Goal: Find specific page/section: Find specific page/section

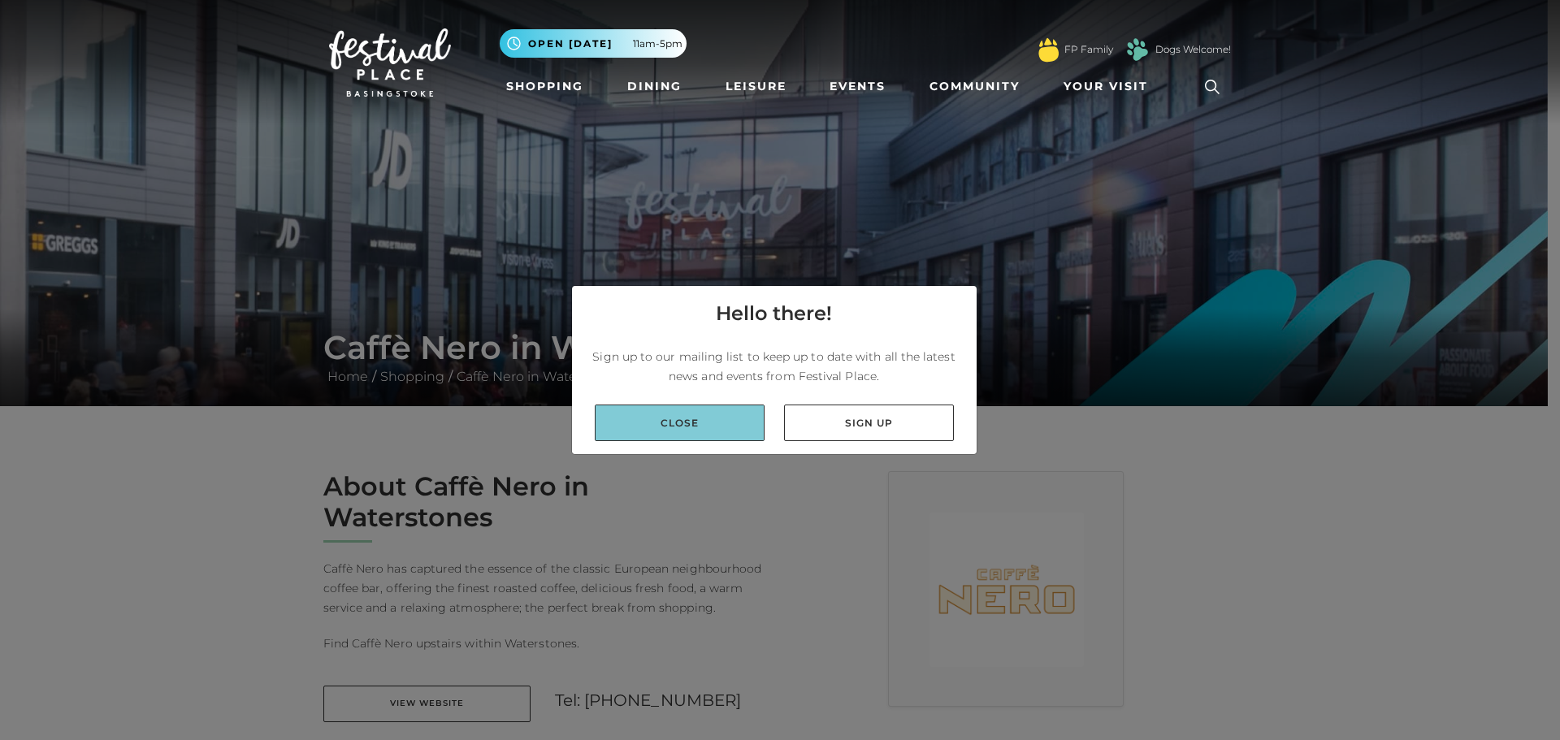
click at [707, 419] on link "Close" at bounding box center [680, 423] width 170 height 37
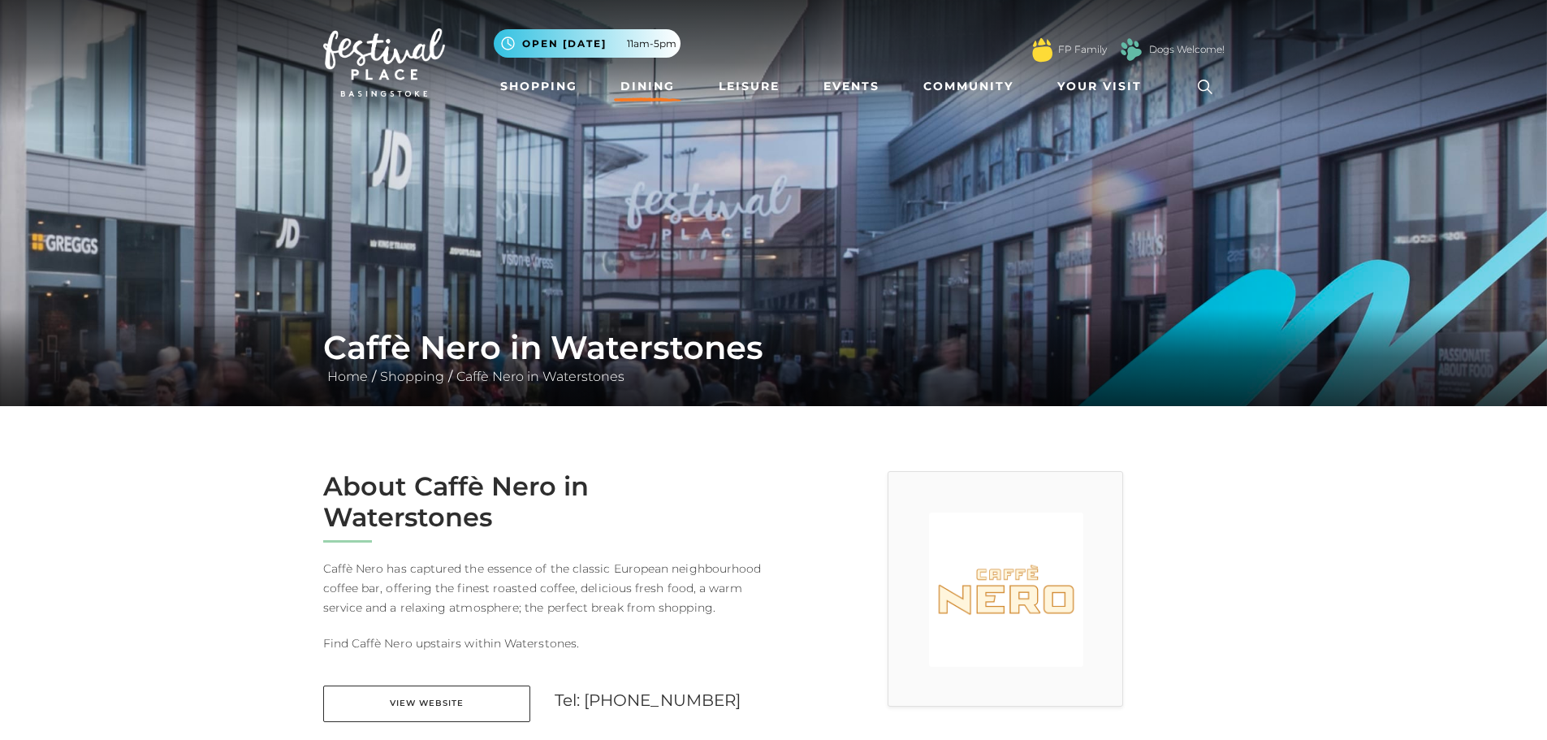
click at [642, 82] on link "Dining" at bounding box center [647, 86] width 67 height 30
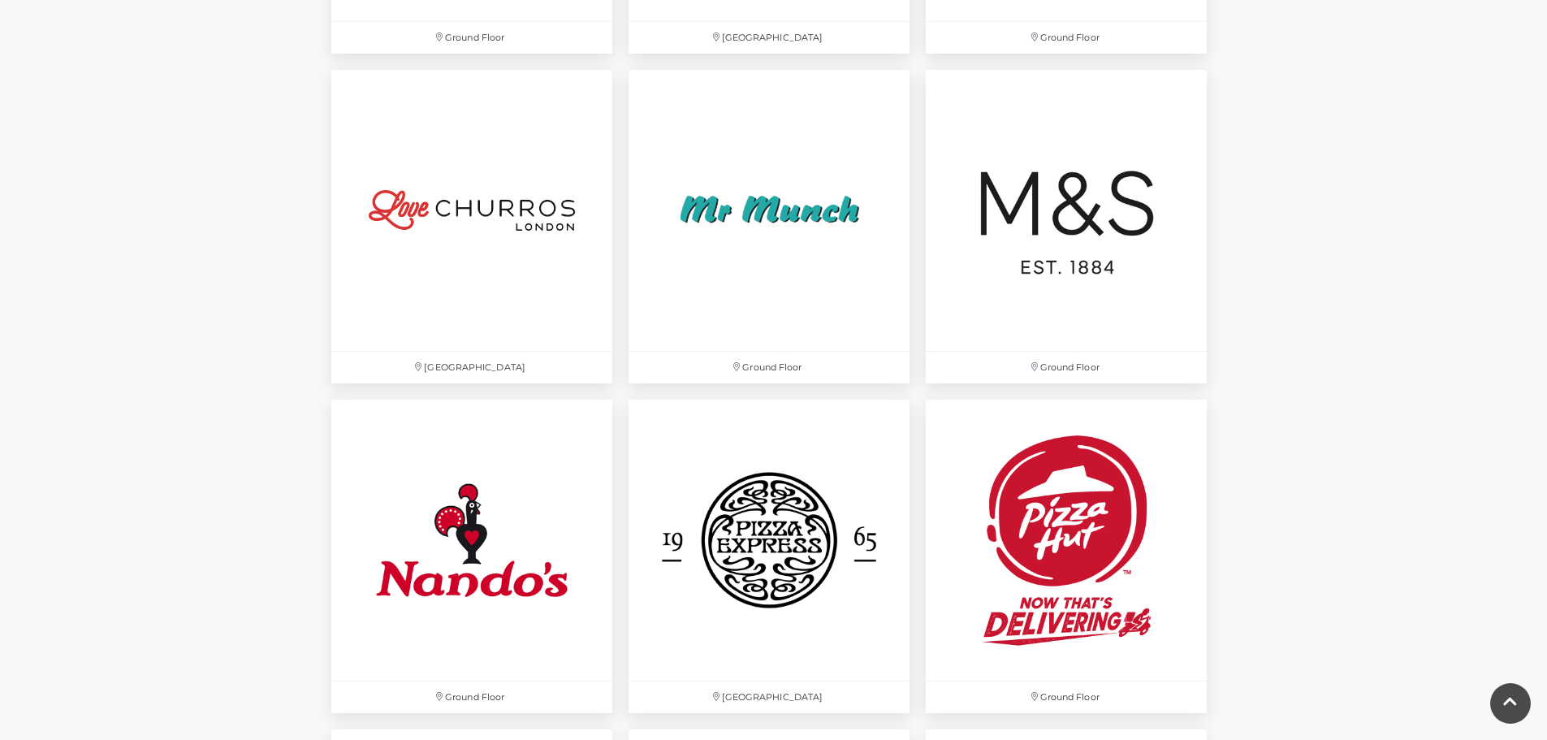
scroll to position [3411, 0]
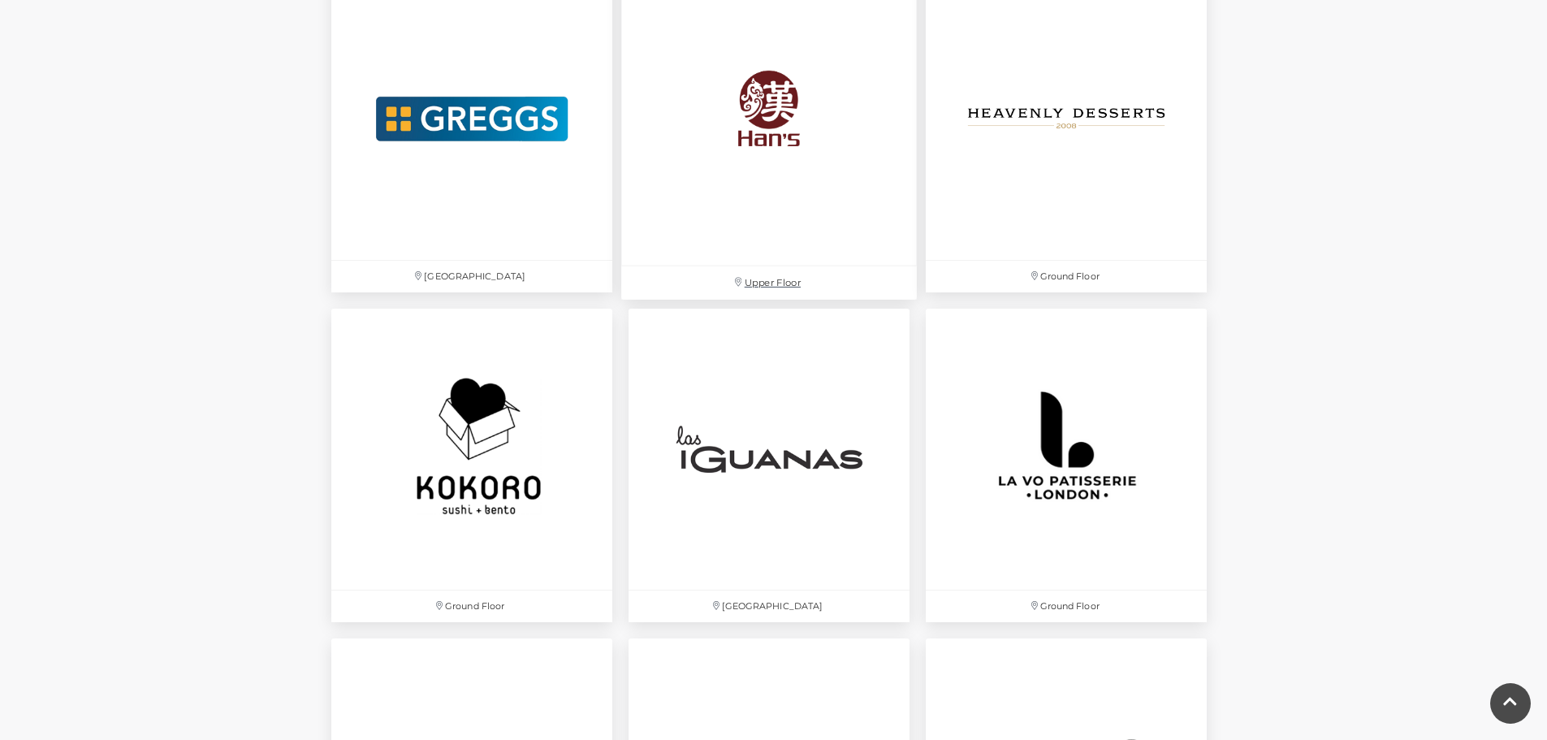
click at [767, 108] on img at bounding box center [769, 119] width 296 height 296
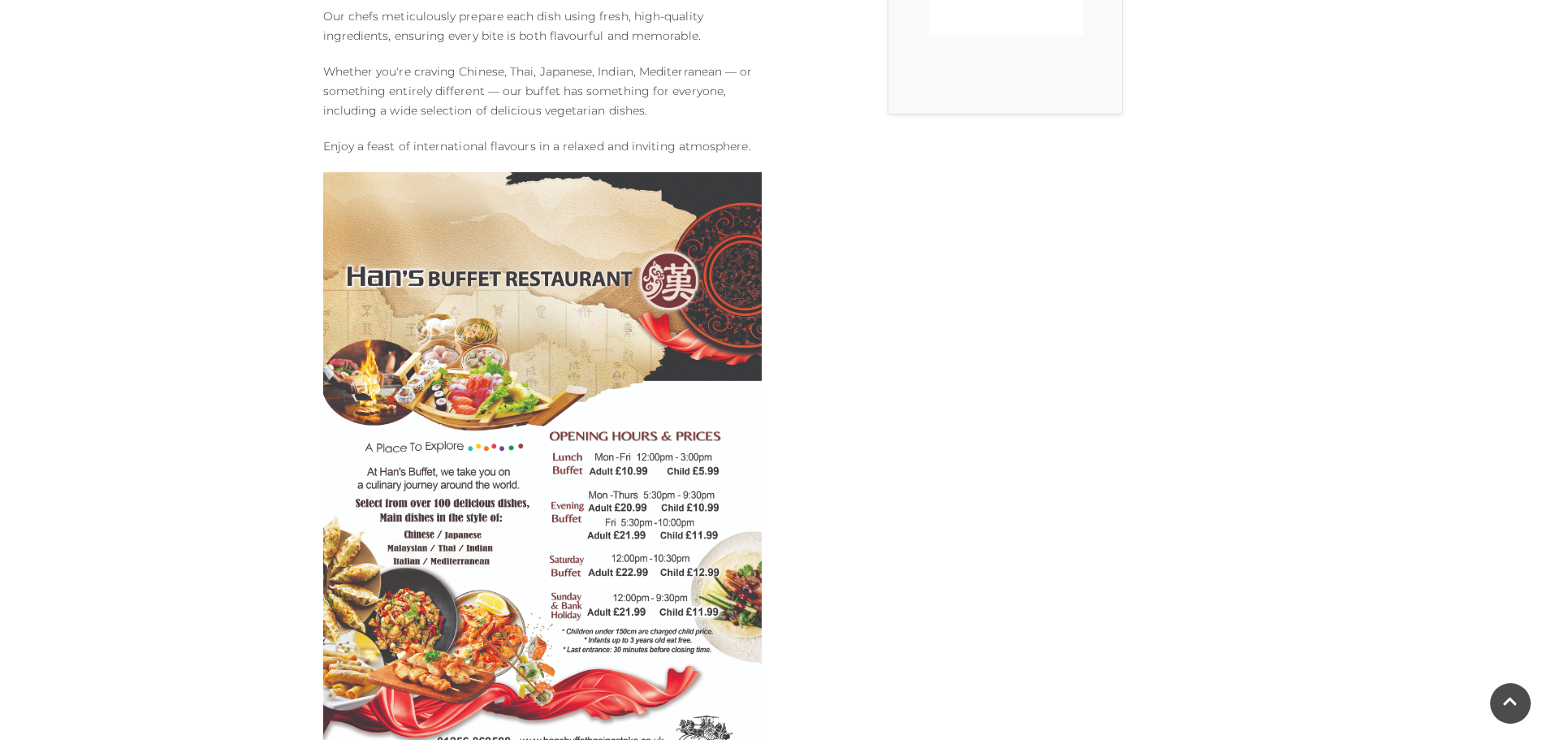
scroll to position [731, 0]
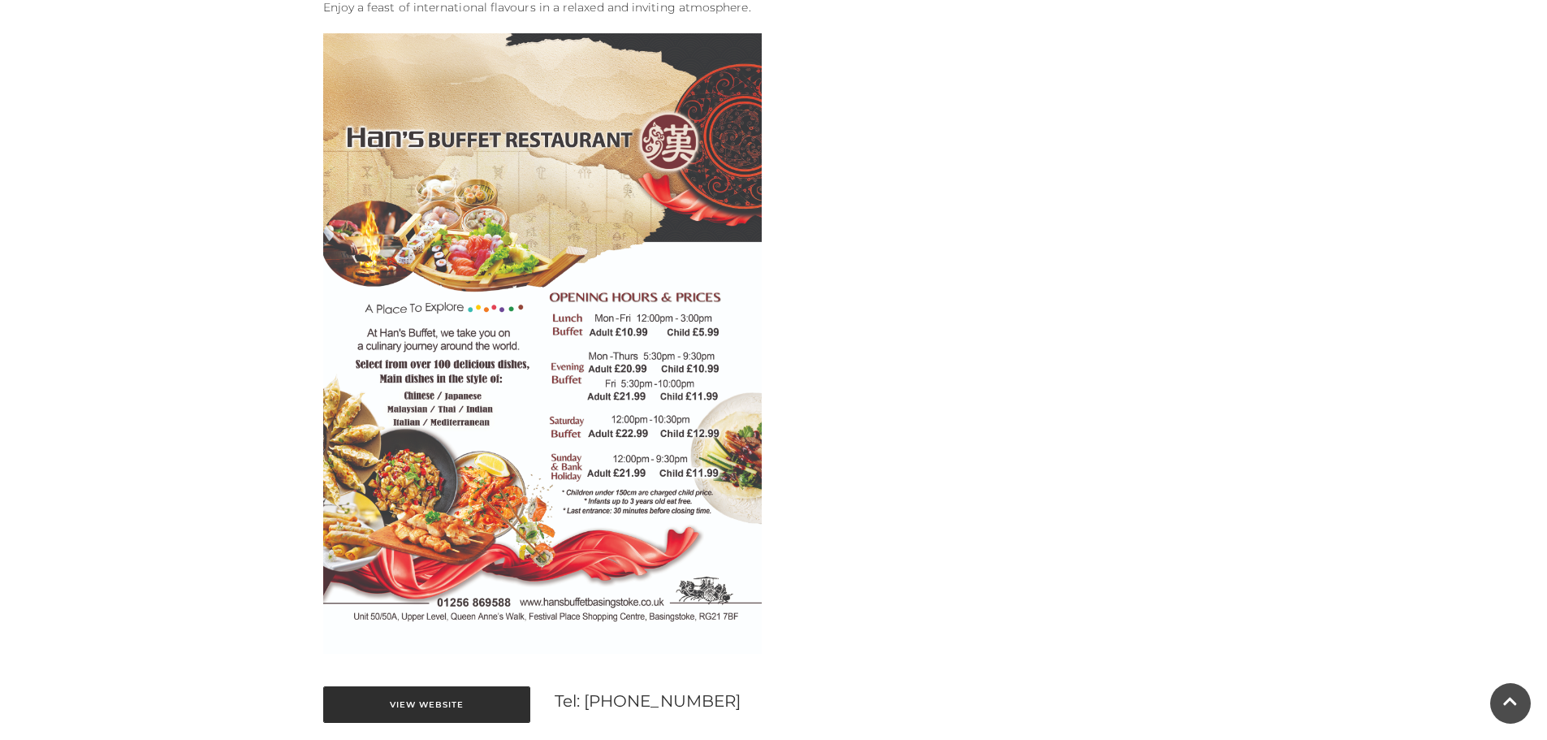
click at [444, 698] on link "View Website" at bounding box center [426, 704] width 207 height 37
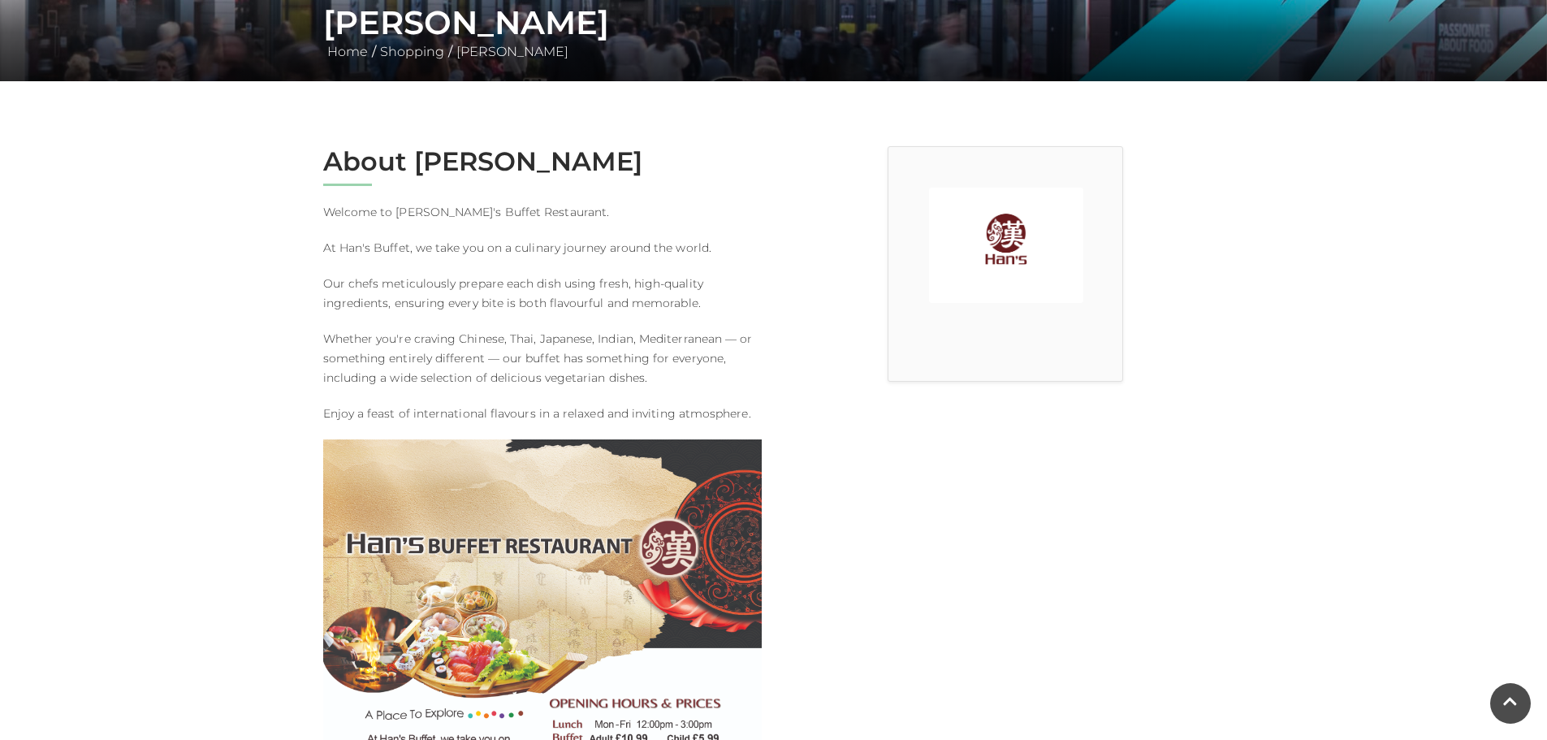
scroll to position [0, 0]
